Goal: Navigation & Orientation: Find specific page/section

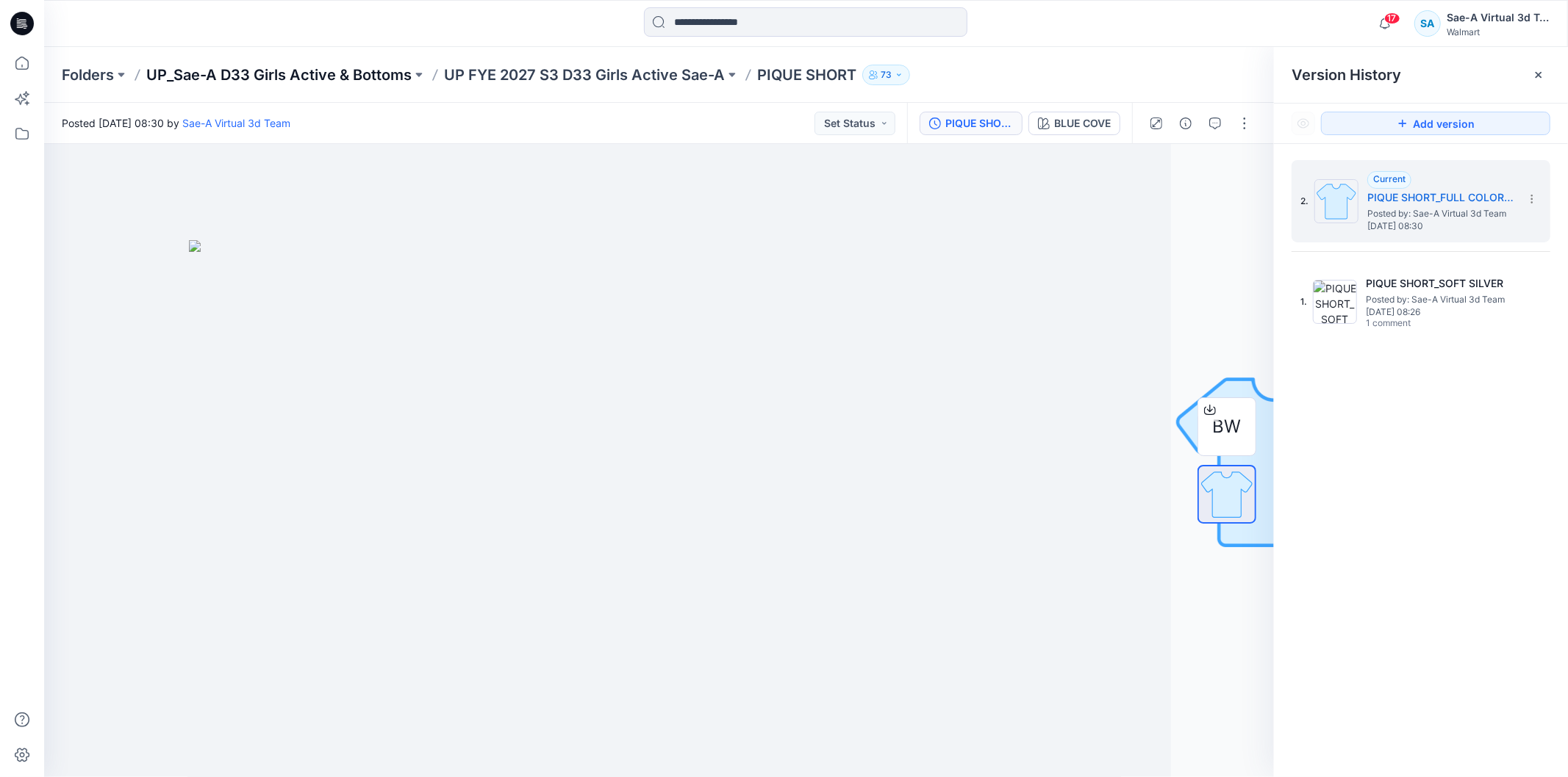
click at [290, 77] on p "UP_Sae-A D33 Girls Active & Bottoms" at bounding box center [279, 75] width 265 height 21
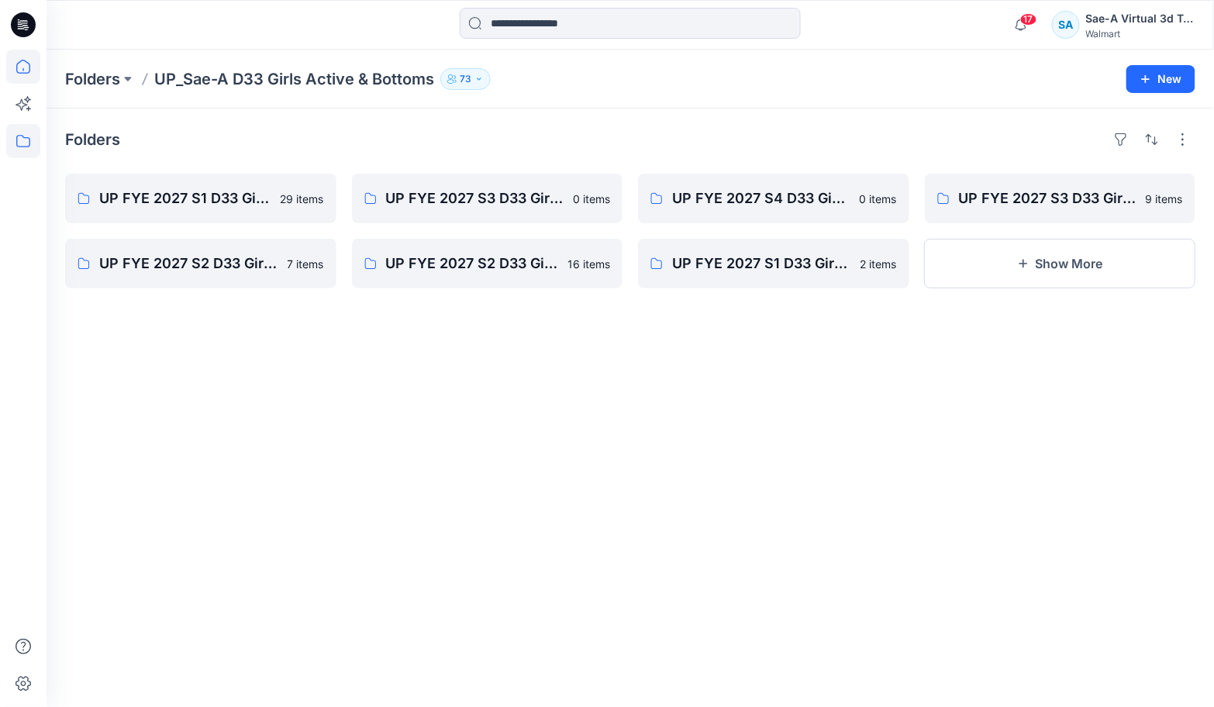
click at [36, 67] on icon at bounding box center [23, 67] width 34 height 34
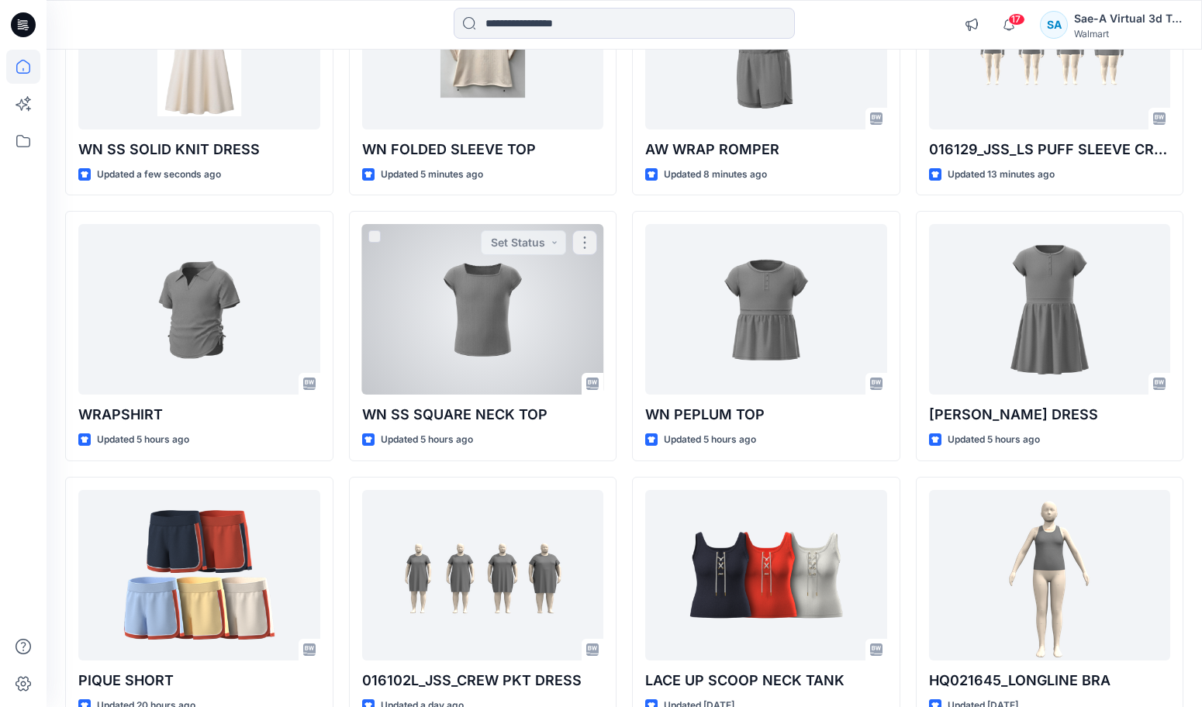
scroll to position [366, 0]
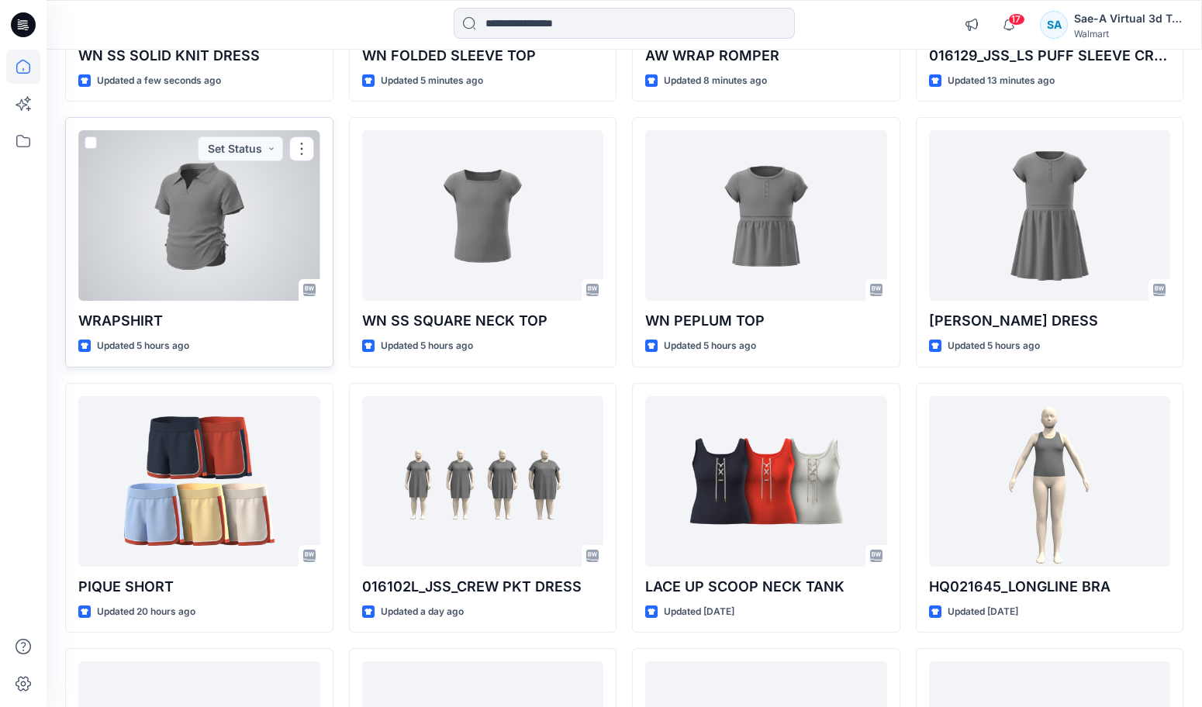
click at [127, 299] on div at bounding box center [199, 215] width 242 height 171
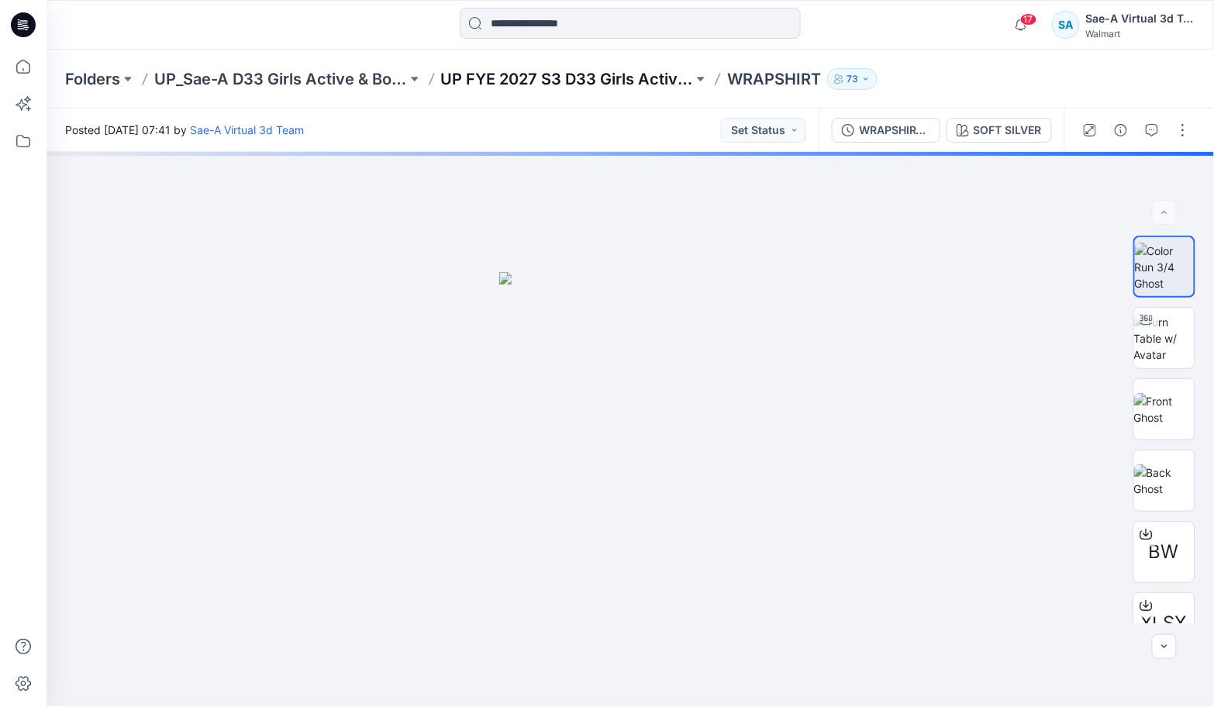
click at [554, 70] on p "UP FYE 2027 S3 D33 Girls Active Sae-A" at bounding box center [567, 79] width 253 height 22
